Goal: Task Accomplishment & Management: Manage account settings

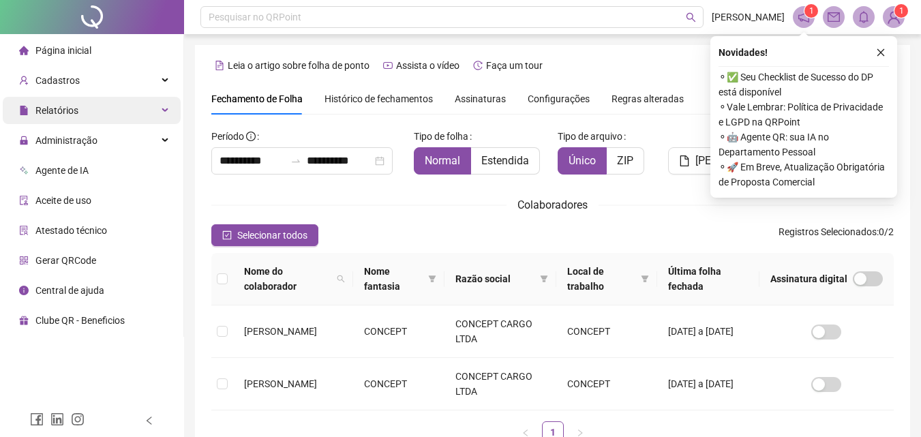
click at [73, 106] on span "Relatórios" at bounding box center [56, 110] width 43 height 11
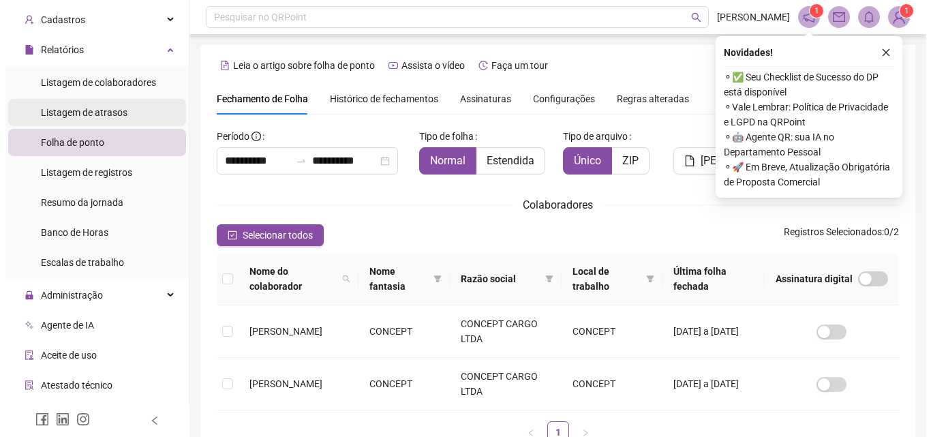
scroll to position [68, 0]
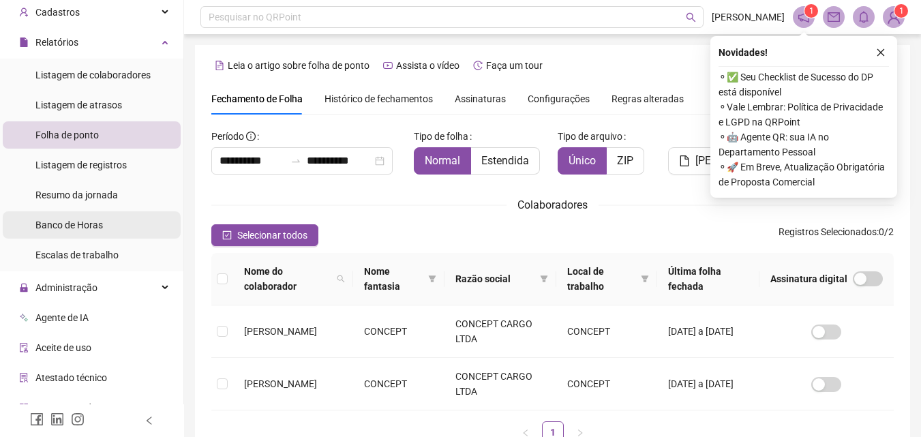
click at [65, 234] on div "Banco de Horas" at bounding box center [68, 224] width 67 height 27
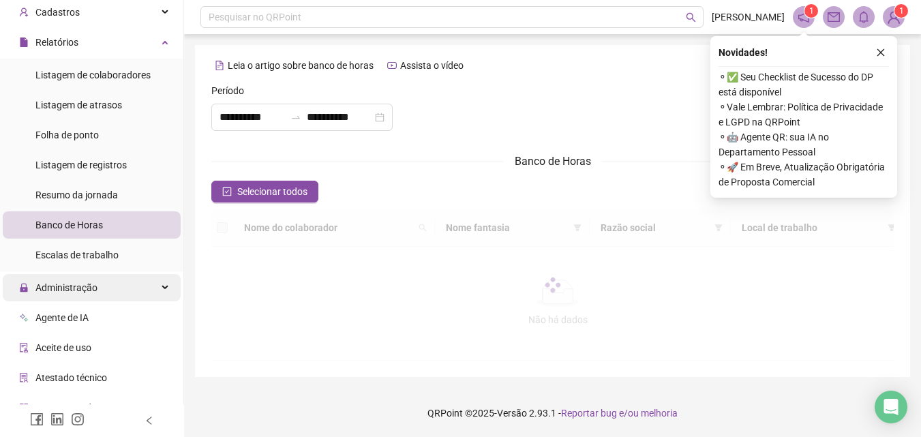
click at [158, 274] on div "Administração" at bounding box center [92, 287] width 178 height 27
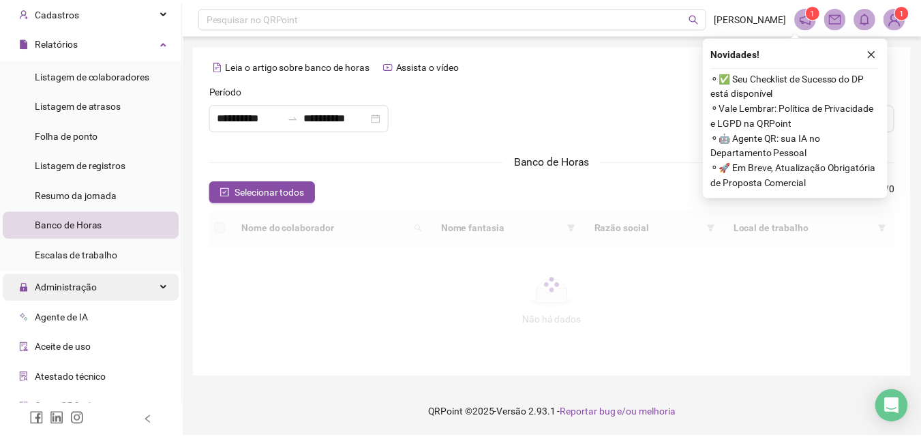
scroll to position [115, 0]
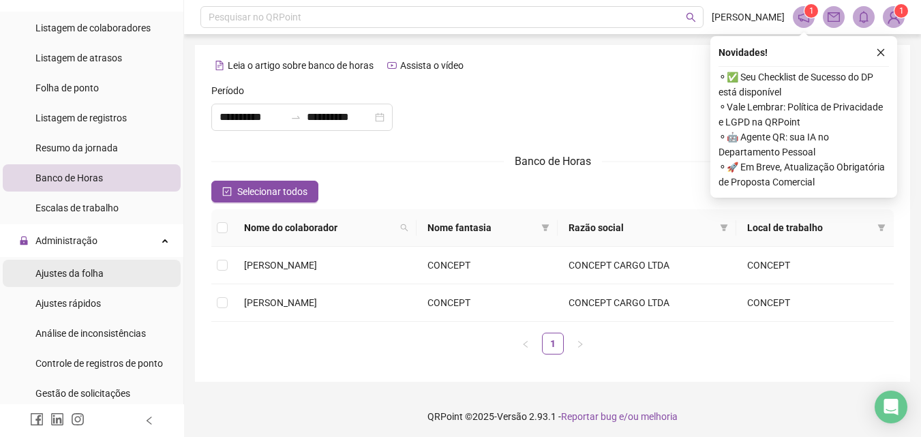
click at [102, 274] on span "Ajustes da folha" at bounding box center [69, 273] width 68 height 11
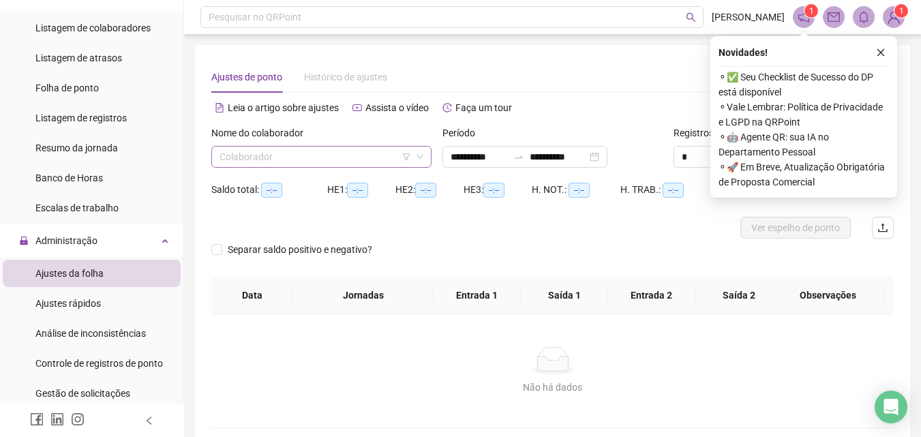
click at [423, 149] on span at bounding box center [321, 157] width 204 height 20
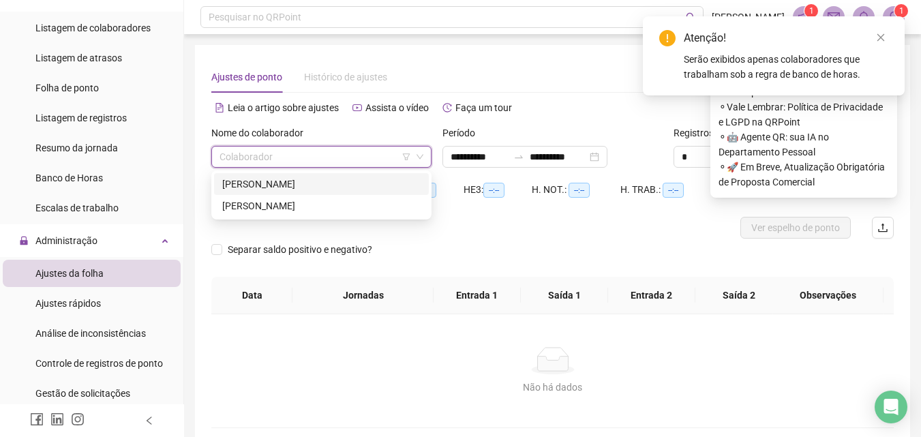
click at [420, 155] on icon "down" at bounding box center [420, 157] width 8 height 8
click at [349, 211] on div "[PERSON_NAME]" at bounding box center [321, 205] width 198 height 15
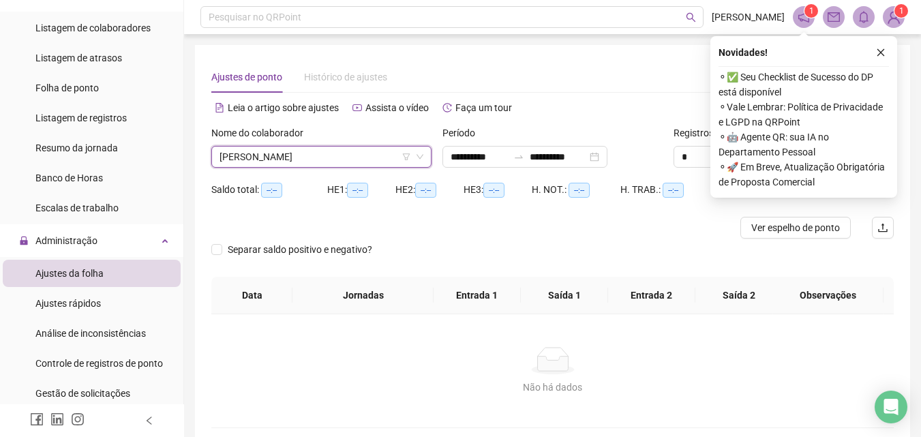
click at [349, 211] on div "HE 1: --:--" at bounding box center [361, 198] width 68 height 38
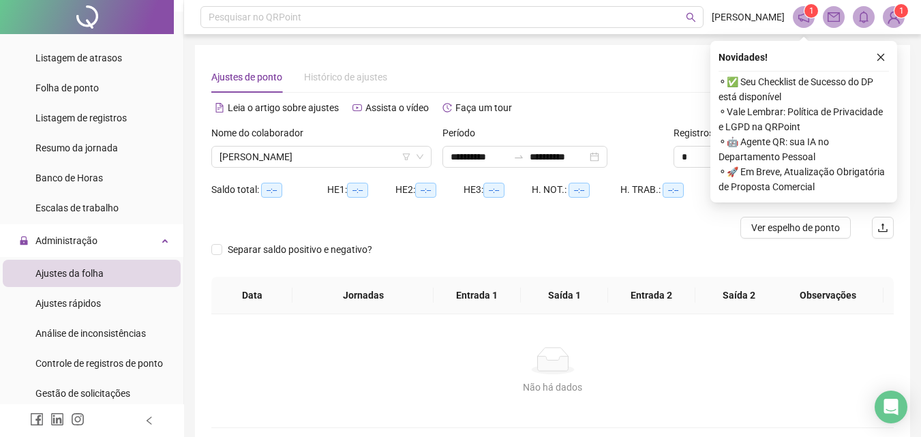
scroll to position [66, 0]
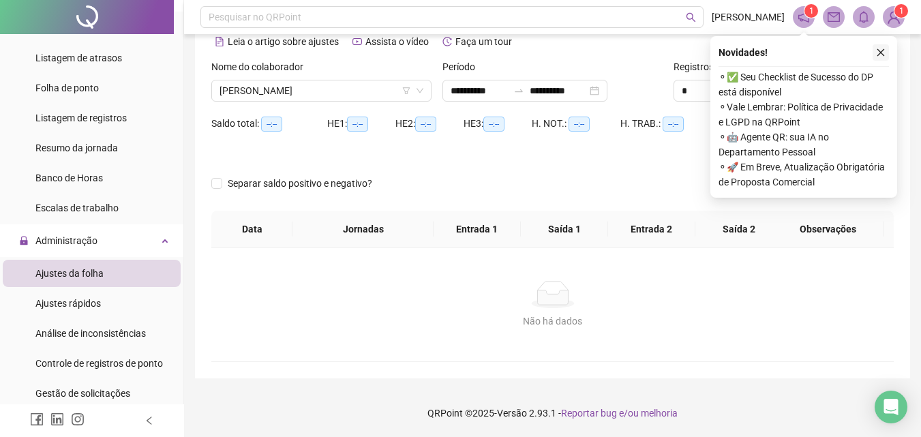
click at [880, 52] on icon "close" at bounding box center [880, 52] width 7 height 7
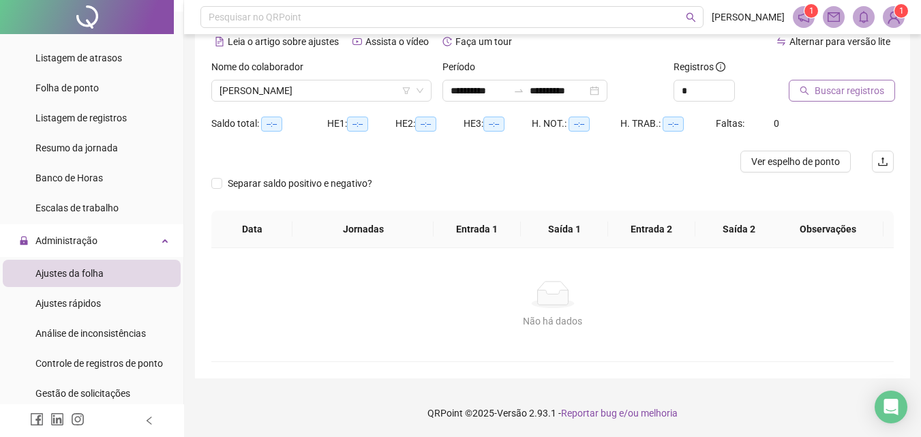
click at [852, 93] on span "Buscar registros" at bounding box center [849, 90] width 70 height 15
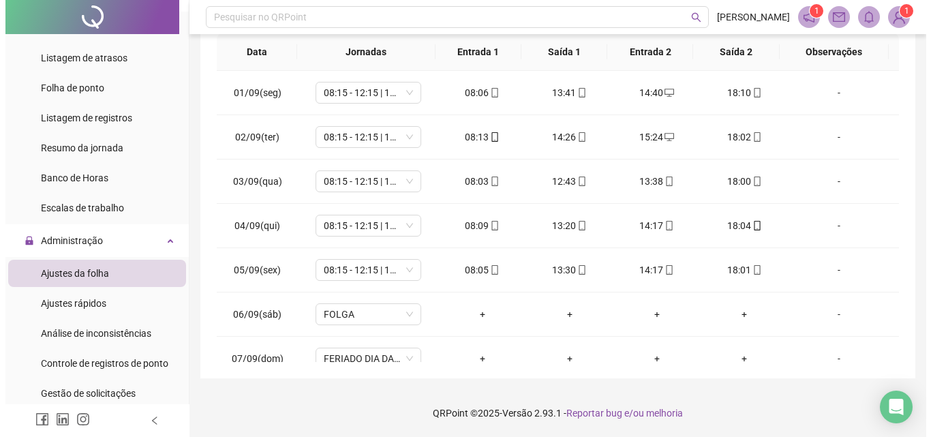
scroll to position [0, 0]
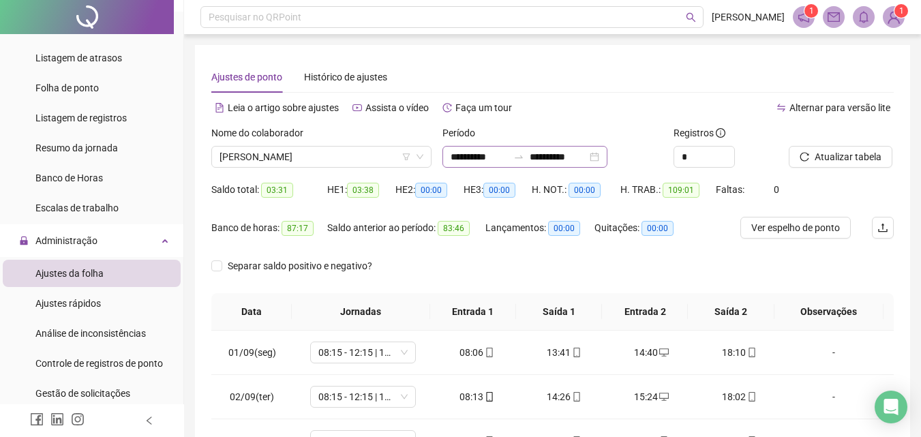
click at [607, 156] on div "**********" at bounding box center [524, 157] width 165 height 22
click at [587, 157] on input "**********" at bounding box center [557, 156] width 57 height 15
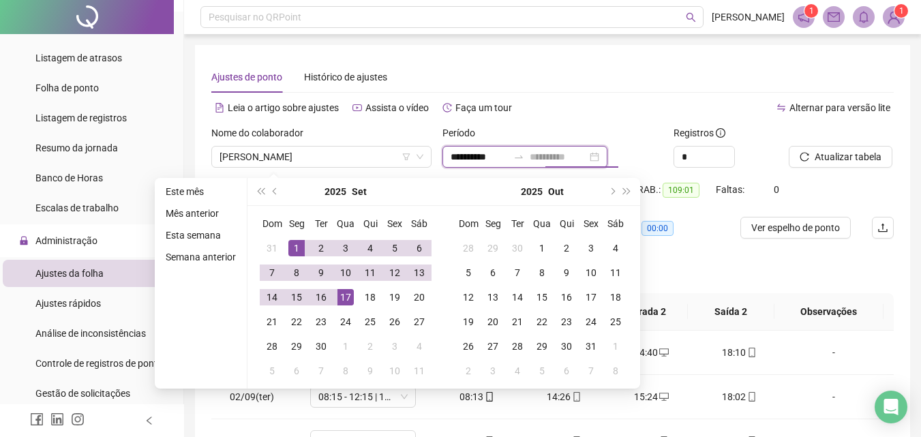
type input "**********"
click at [339, 297] on div "17" at bounding box center [345, 297] width 16 height 16
click at [547, 97] on div "Leia o artigo sobre ajustes Assista o vídeo Faça um tour" at bounding box center [381, 108] width 341 height 22
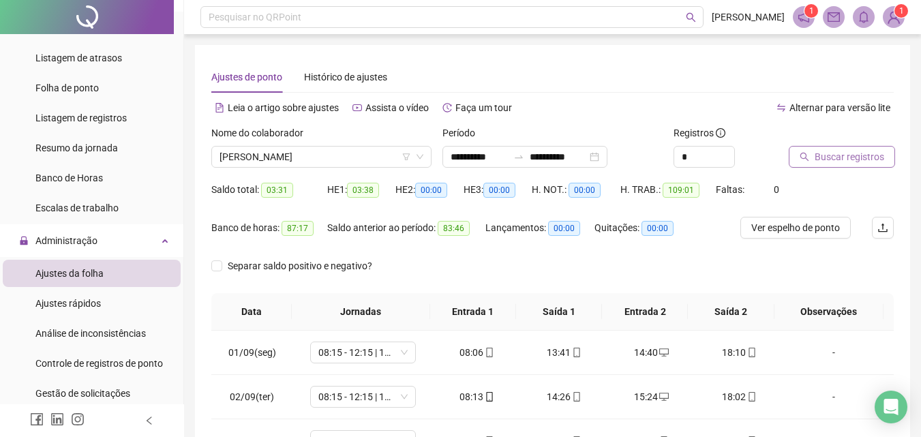
click at [821, 154] on span "Buscar registros" at bounding box center [849, 156] width 70 height 15
